Goal: Transaction & Acquisition: Purchase product/service

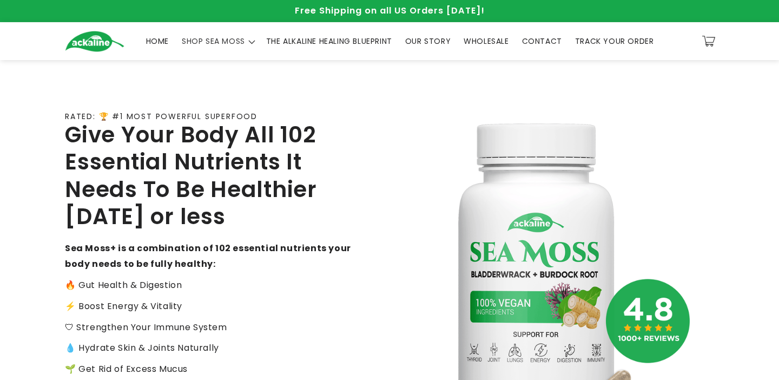
click at [311, 48] on link "THE ALKALINE HEALING BLUEPRINT" at bounding box center [329, 41] width 139 height 23
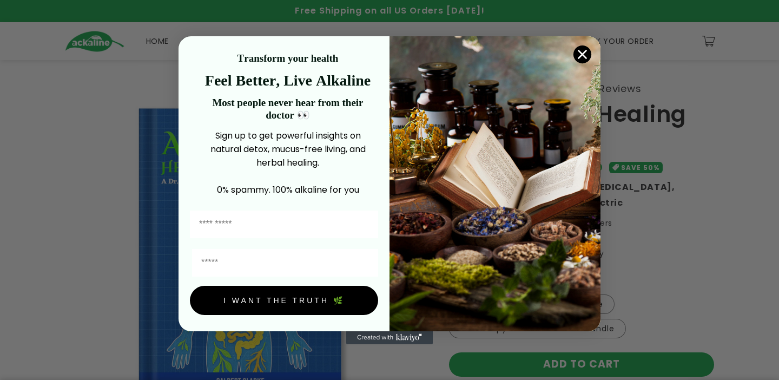
click at [579, 53] on circle "Close dialog" at bounding box center [582, 54] width 18 height 18
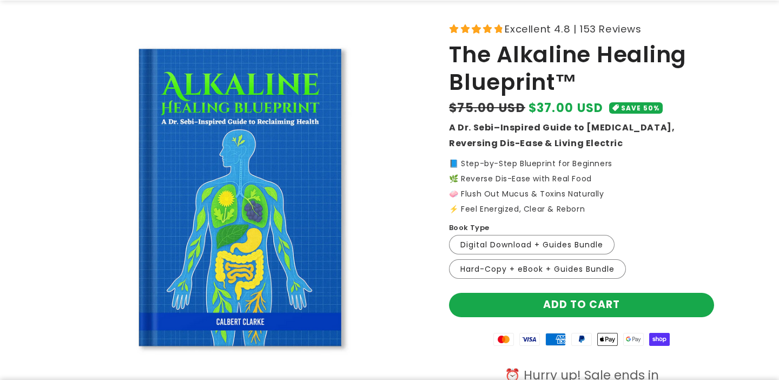
scroll to position [63, 0]
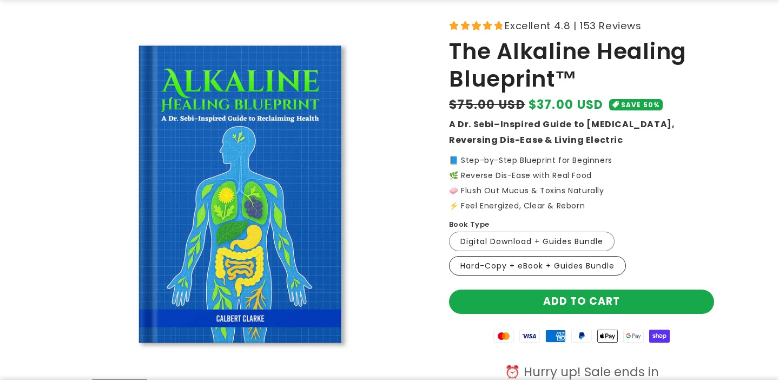
click at [525, 262] on label "Hard-Copy + eBook + Guides Bundle Variant sold out or unavailable" at bounding box center [537, 265] width 177 height 19
